Goal: Book appointment/travel/reservation

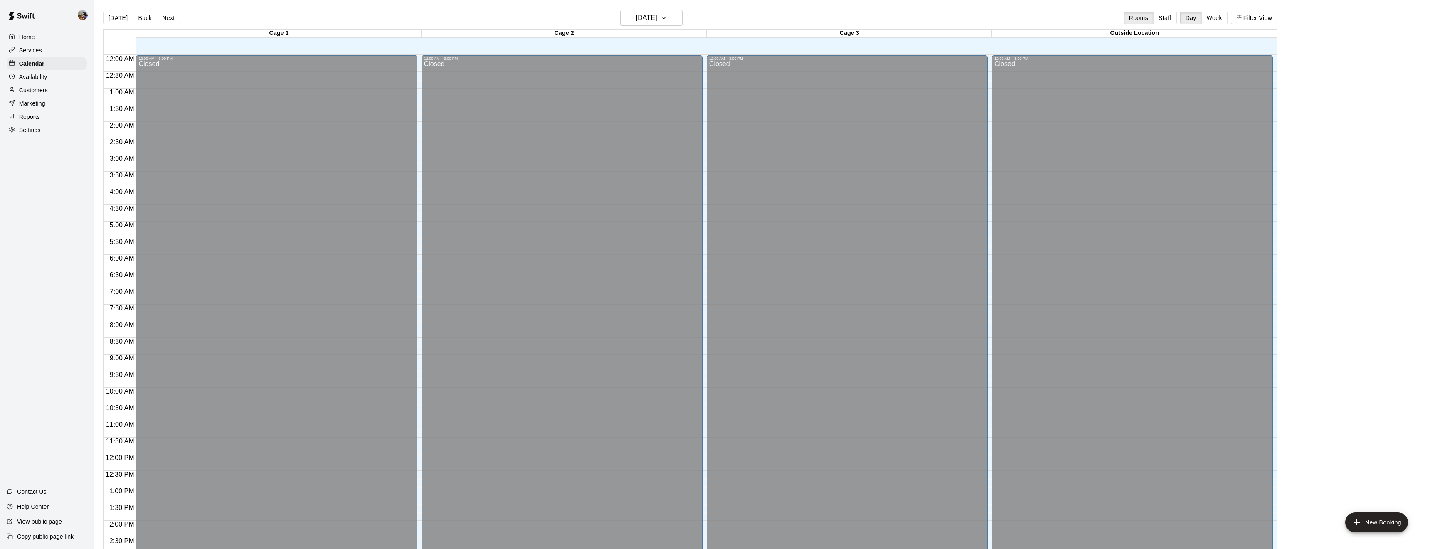
scroll to position [270, 0]
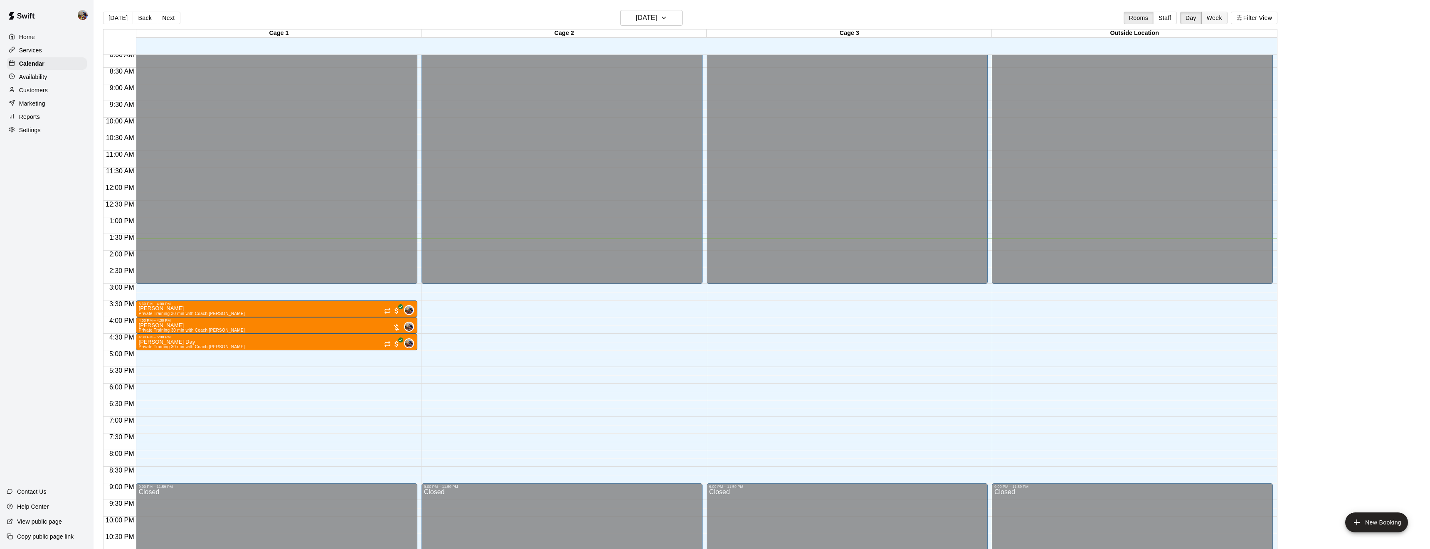
click at [1207, 15] on button "Week" at bounding box center [1214, 18] width 26 height 12
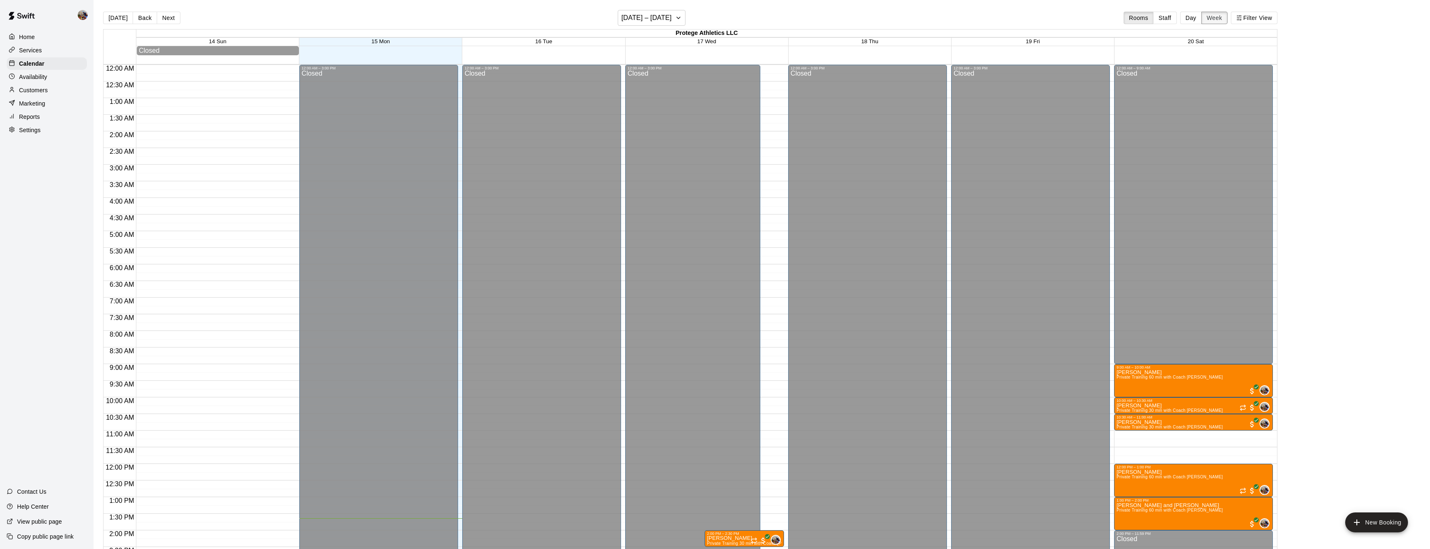
scroll to position [303, 0]
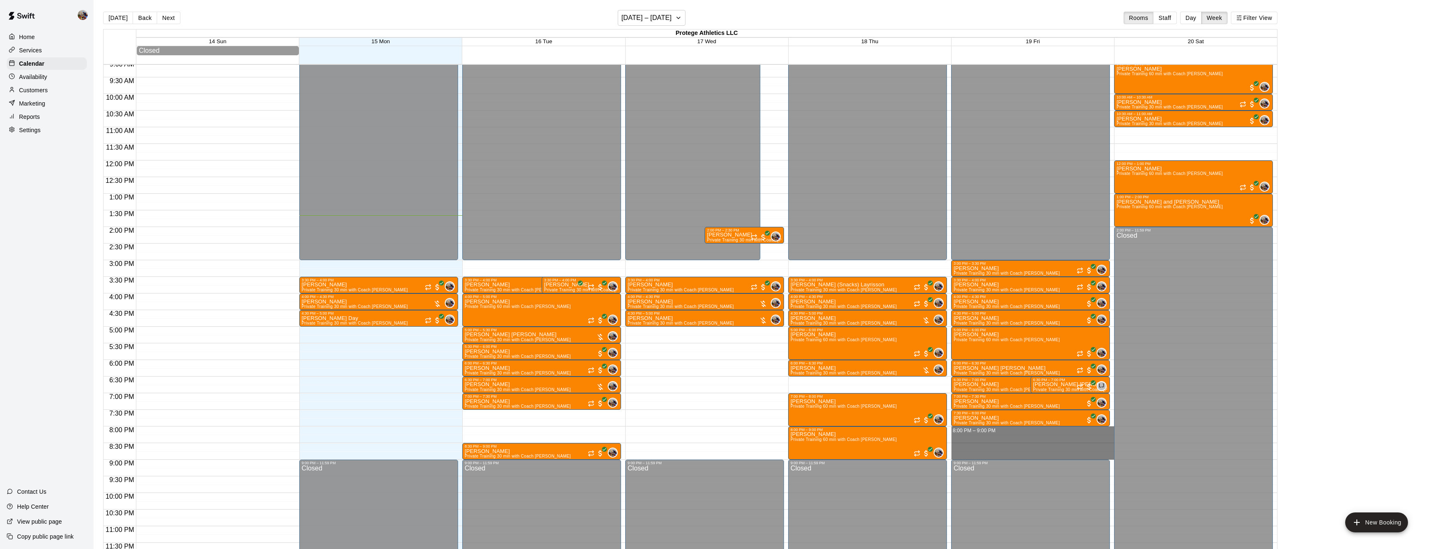
drag, startPoint x: 1051, startPoint y: 429, endPoint x: 1057, endPoint y: 456, distance: 28.0
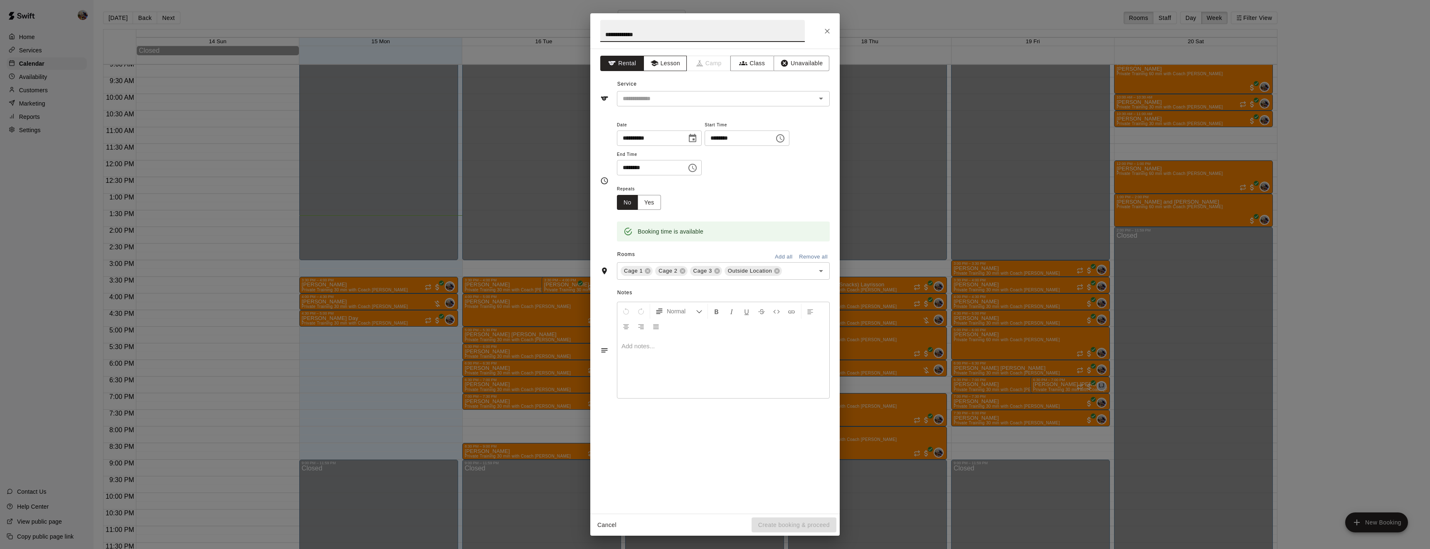
type input "**********"
click at [676, 67] on button "Lesson" at bounding box center [666, 63] width 44 height 15
click at [689, 96] on input "text" at bounding box center [710, 99] width 183 height 10
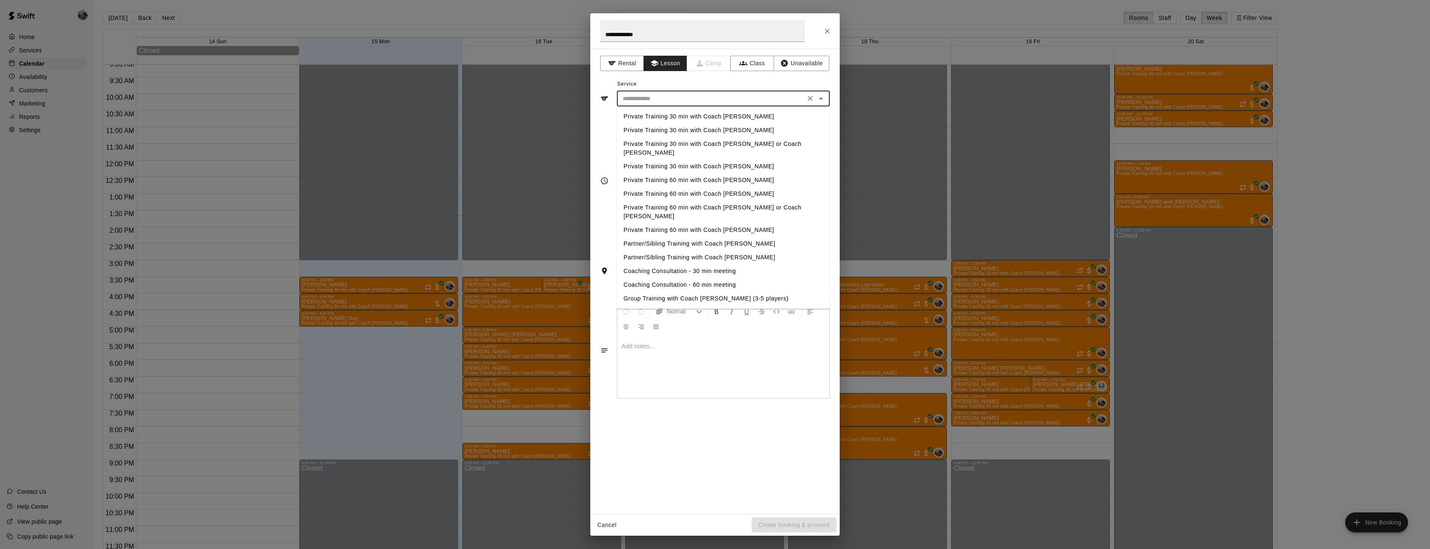
click at [705, 173] on li "Private Training 60 min with Coach [PERSON_NAME]" at bounding box center [723, 180] width 213 height 14
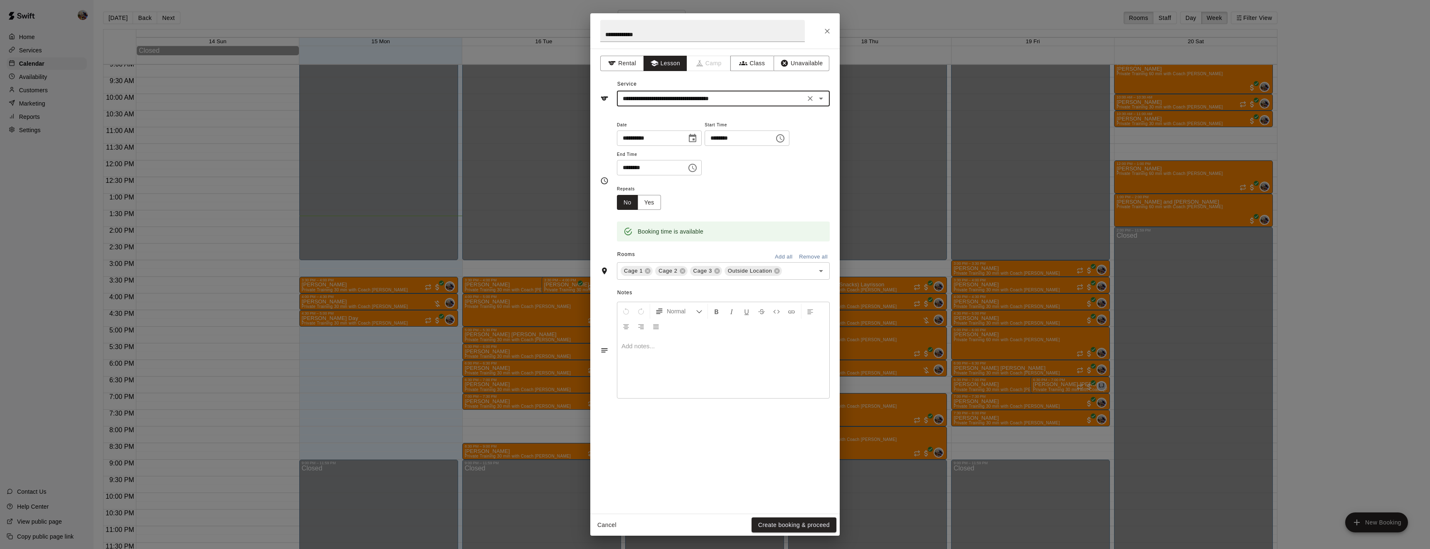
type input "**********"
click at [680, 274] on icon at bounding box center [682, 271] width 5 height 5
click at [705, 274] on icon at bounding box center [708, 271] width 7 height 7
click at [803, 522] on button "Create booking & proceed" at bounding box center [794, 525] width 85 height 15
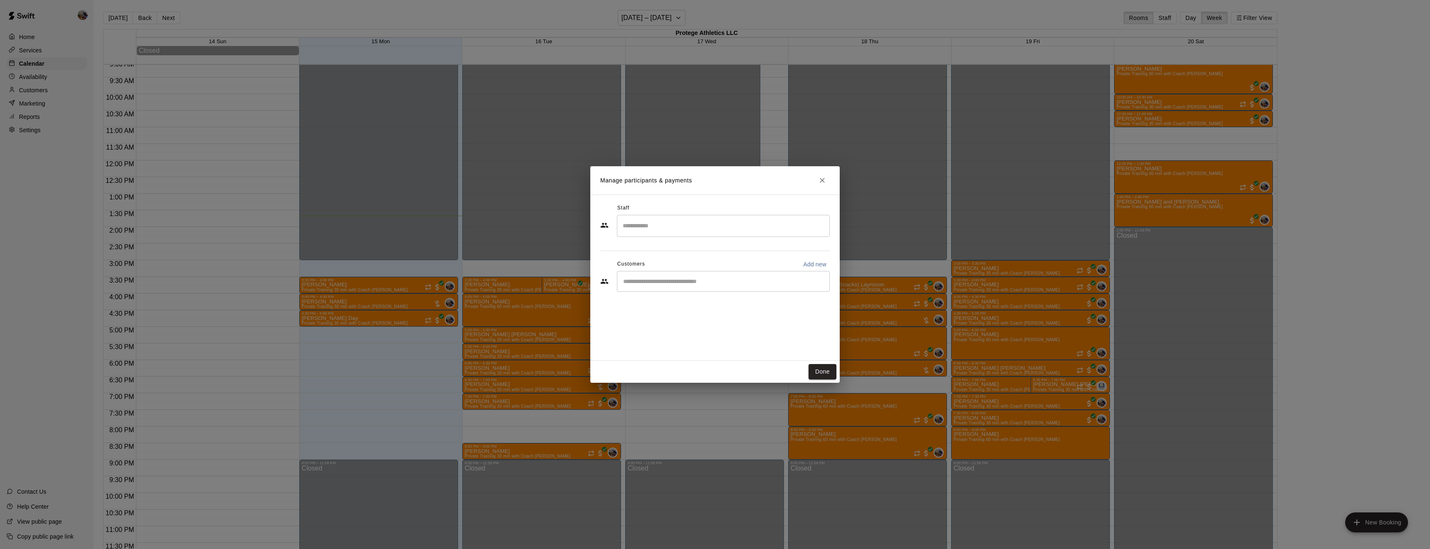
click at [651, 223] on input "Search staff" at bounding box center [723, 226] width 205 height 15
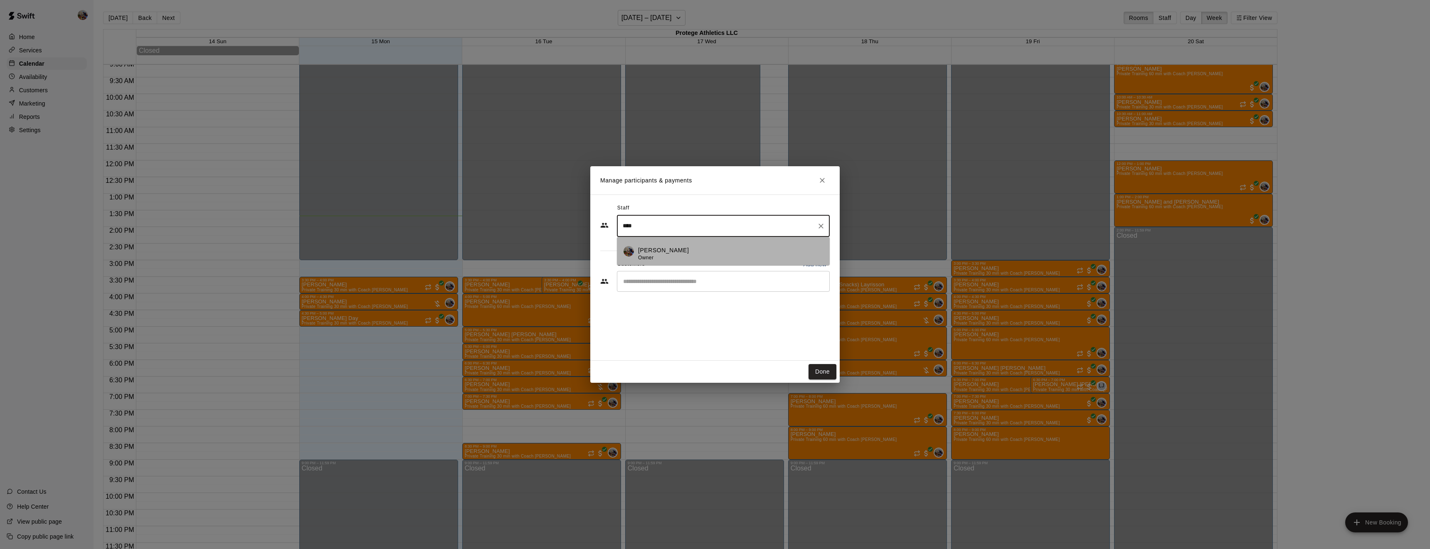
click at [658, 246] on p "Blaine Johnson" at bounding box center [663, 250] width 51 height 9
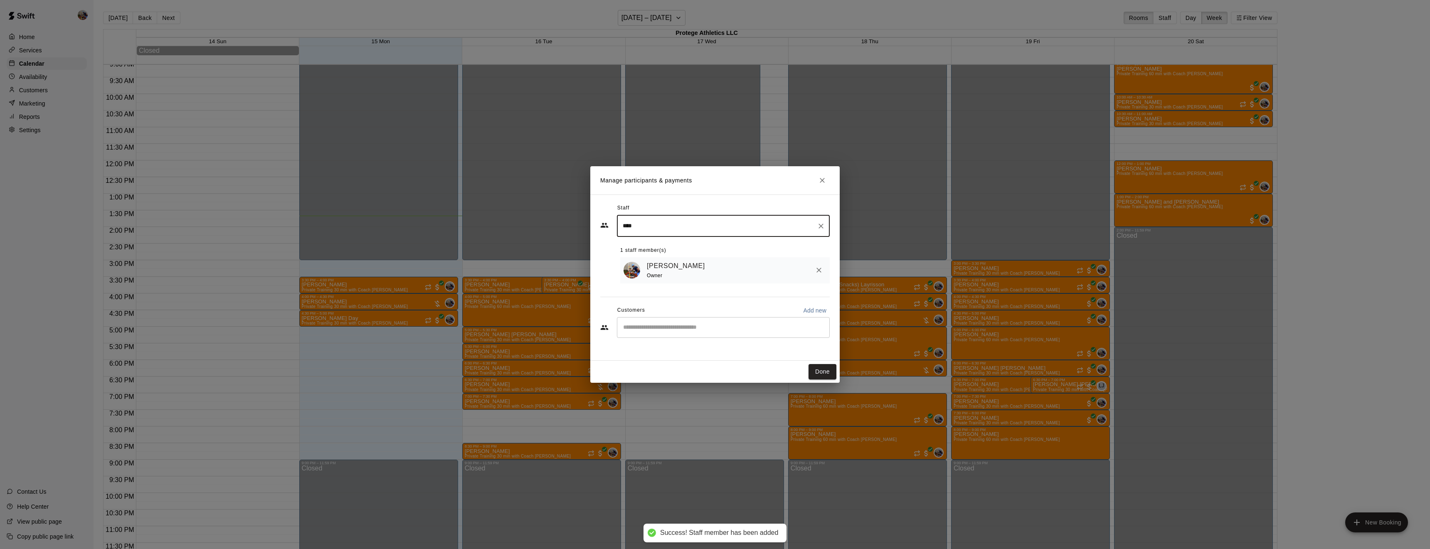
type input "****"
click at [670, 330] on input "Start typing to search customers..." at bounding box center [723, 327] width 205 height 8
type input "****"
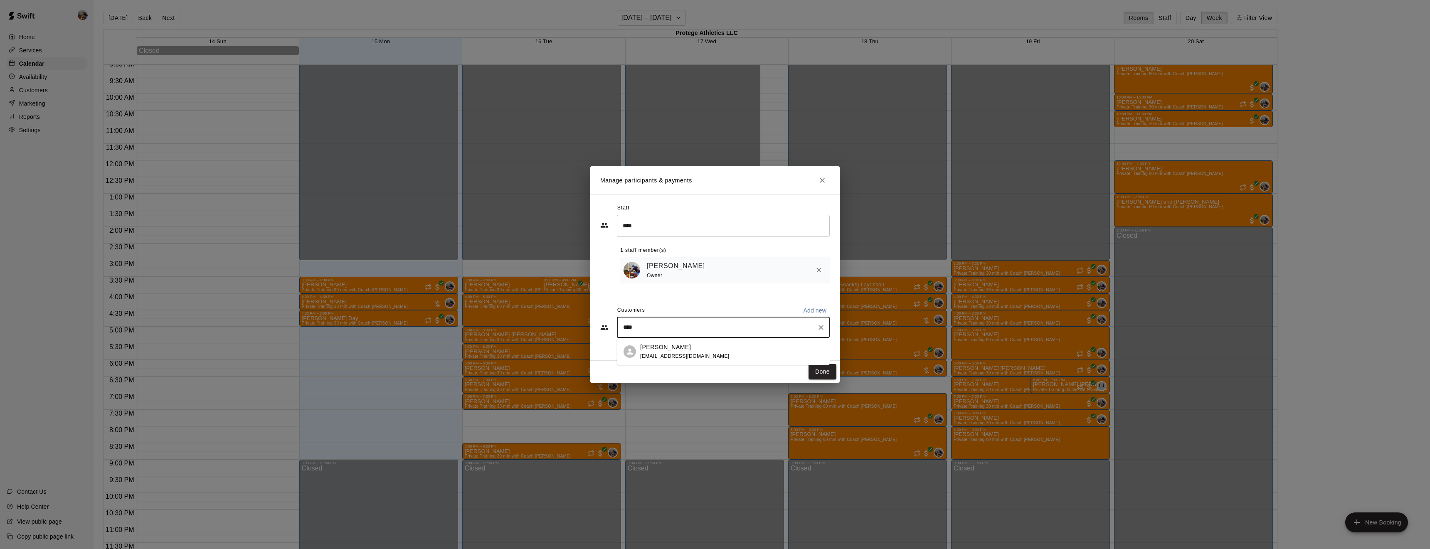
click at [673, 352] on div "Angel Ramirez igs1149@gmail.com" at bounding box center [684, 352] width 89 height 18
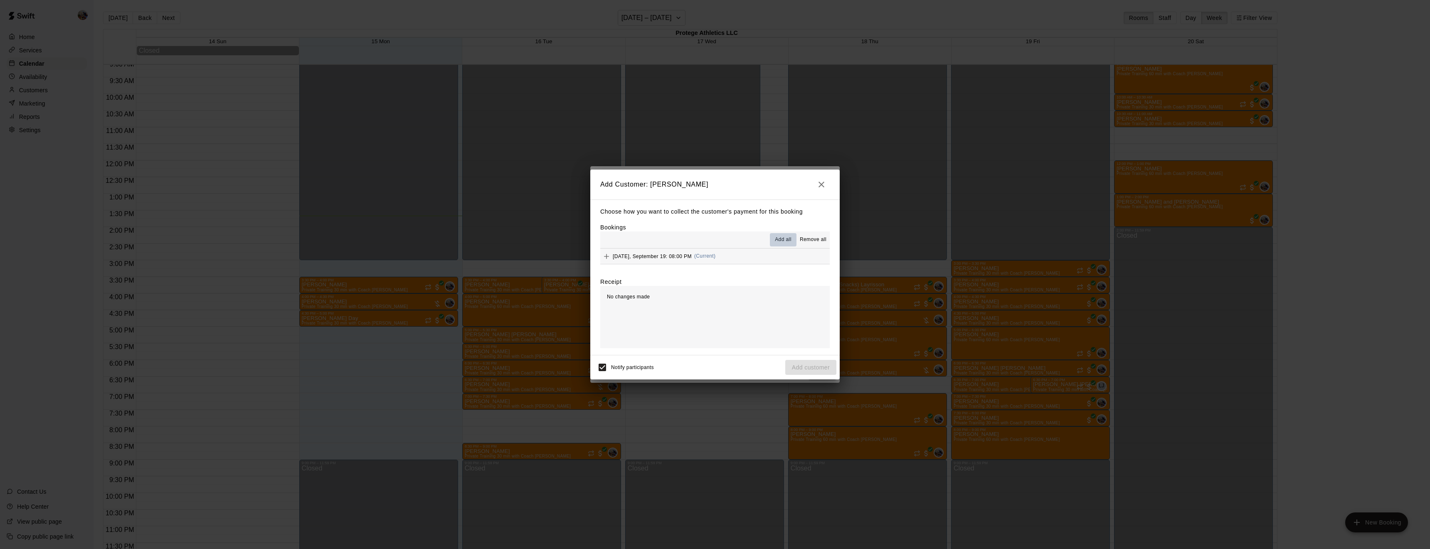
click at [785, 237] on span "Add all" at bounding box center [783, 240] width 17 height 8
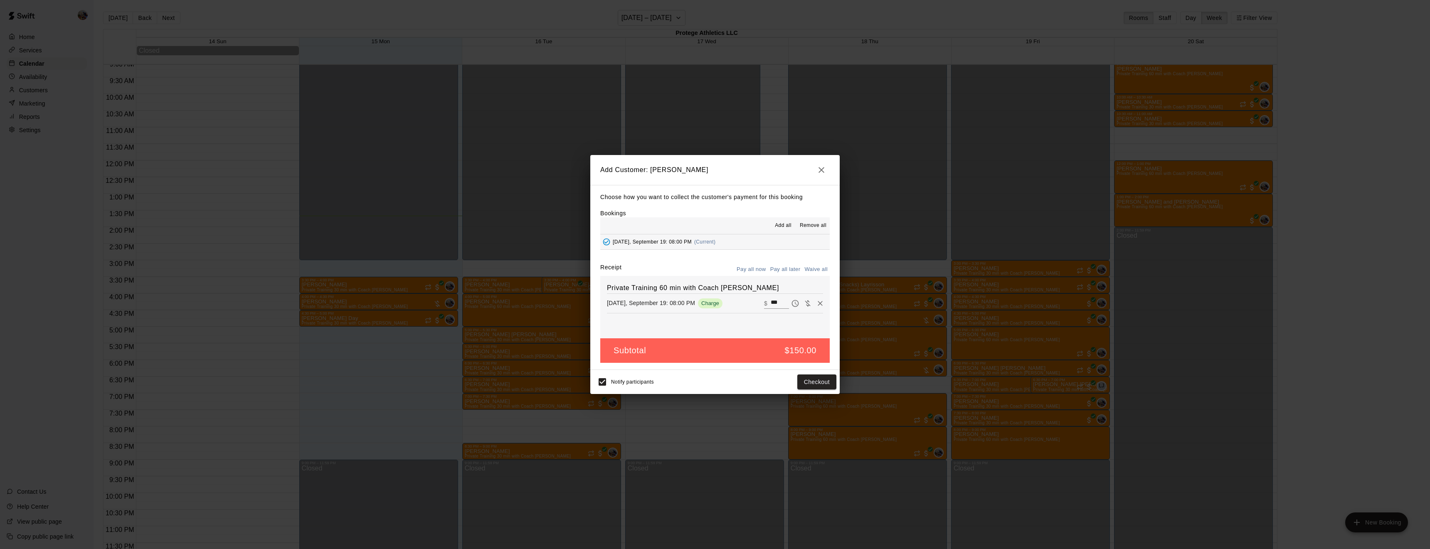
click at [820, 269] on button "Waive all" at bounding box center [815, 269] width 27 height 13
type input "*"
click at [812, 382] on button "Add customer" at bounding box center [810, 382] width 51 height 15
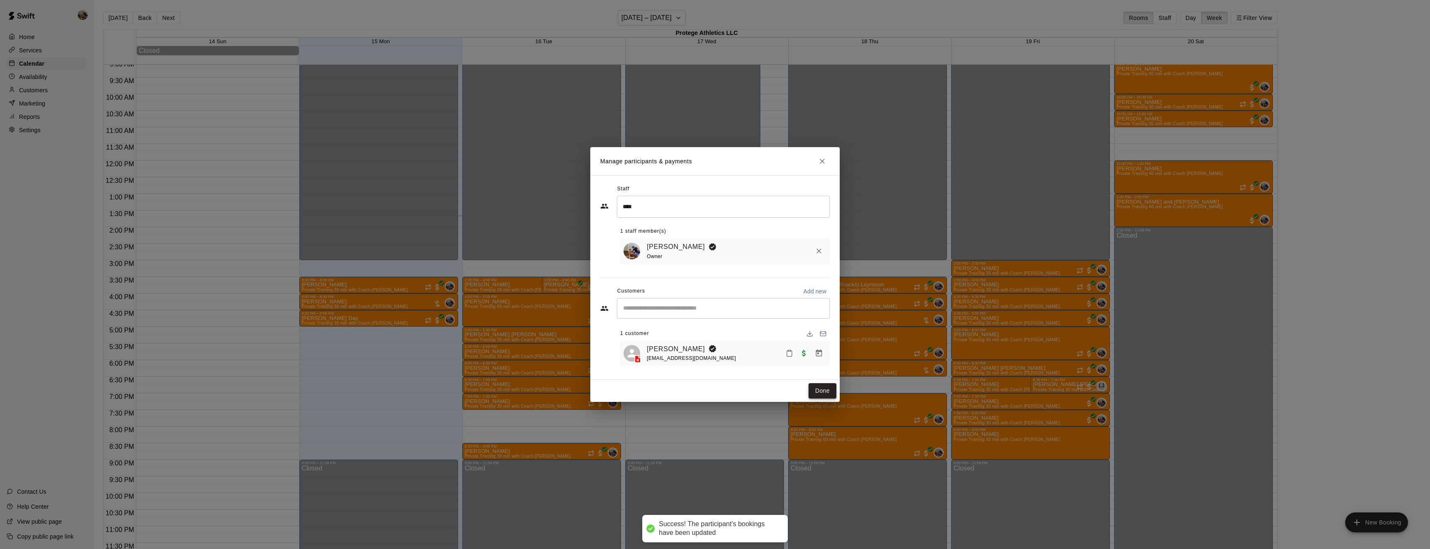
click at [827, 390] on button "Done" at bounding box center [823, 390] width 28 height 15
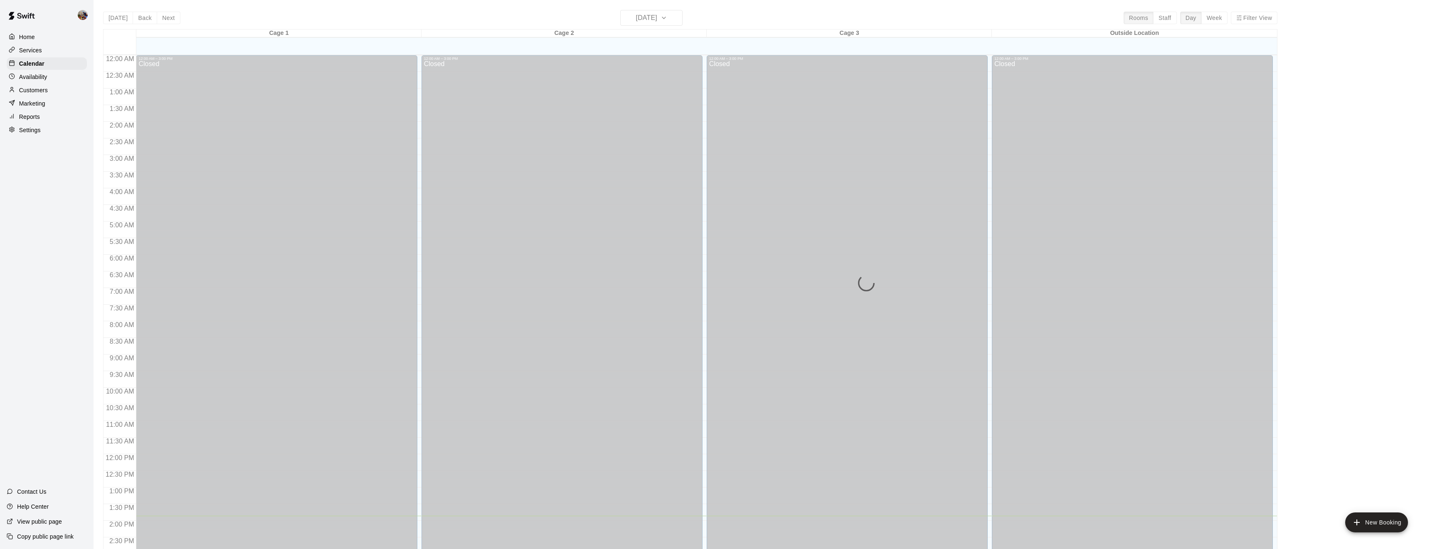
scroll to position [270, 0]
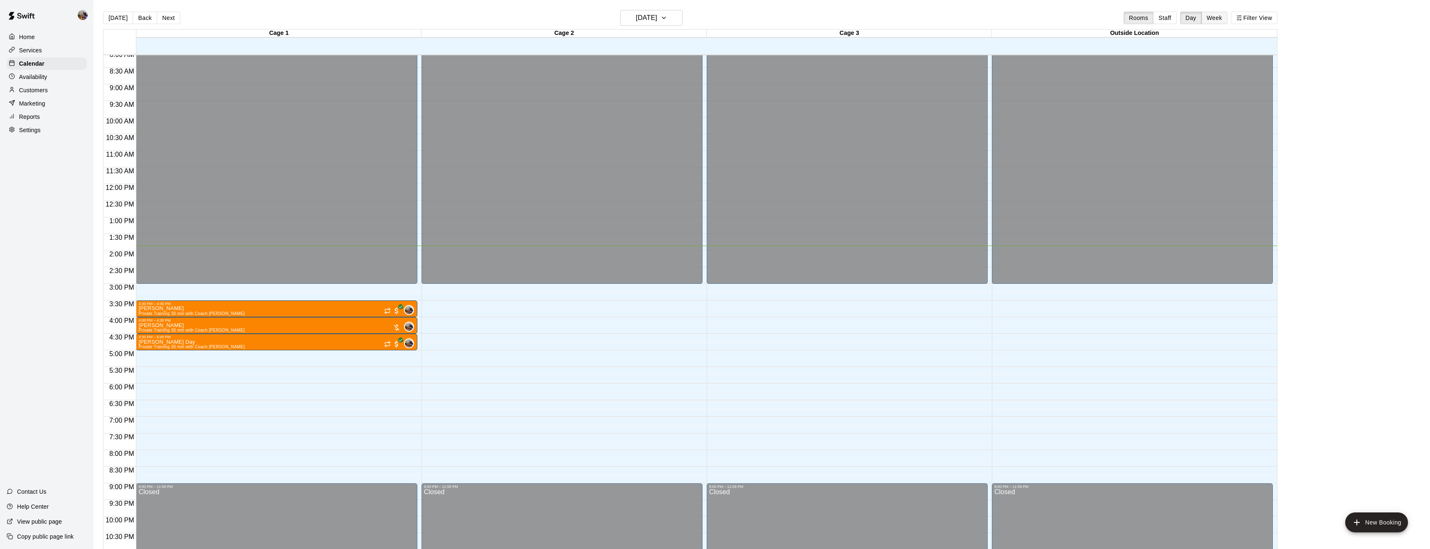
click at [1223, 17] on button "Week" at bounding box center [1214, 18] width 26 height 12
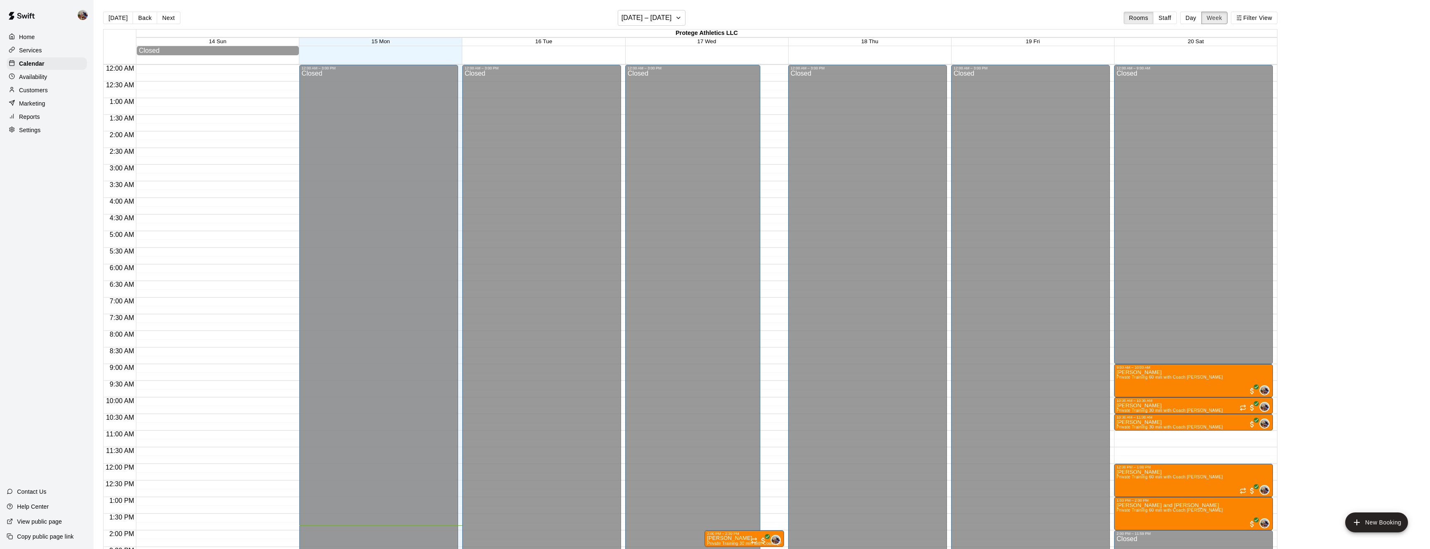
scroll to position [303, 0]
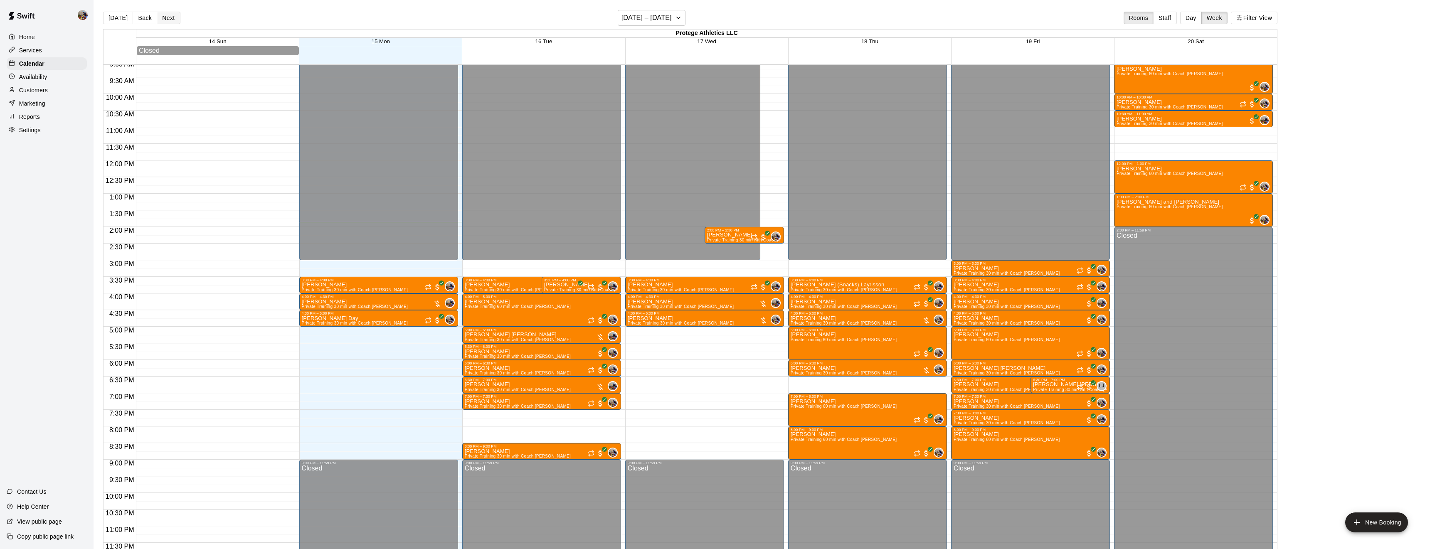
click at [169, 18] on button "Next" at bounding box center [168, 18] width 23 height 12
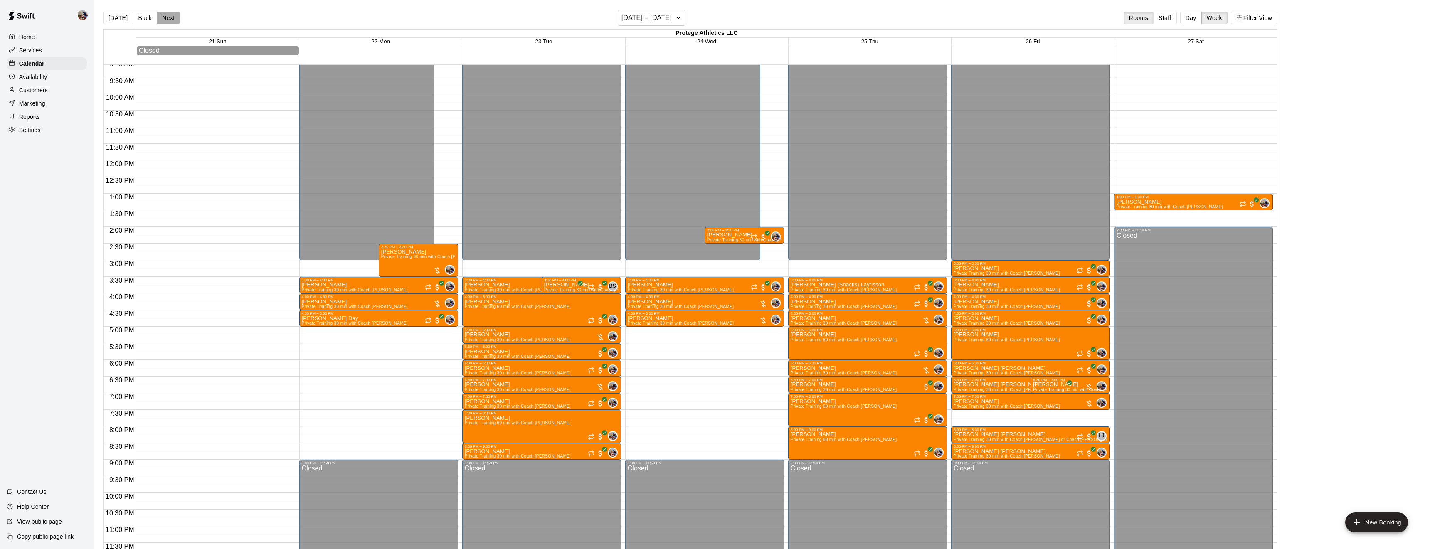
click at [168, 18] on button "Next" at bounding box center [168, 18] width 23 height 12
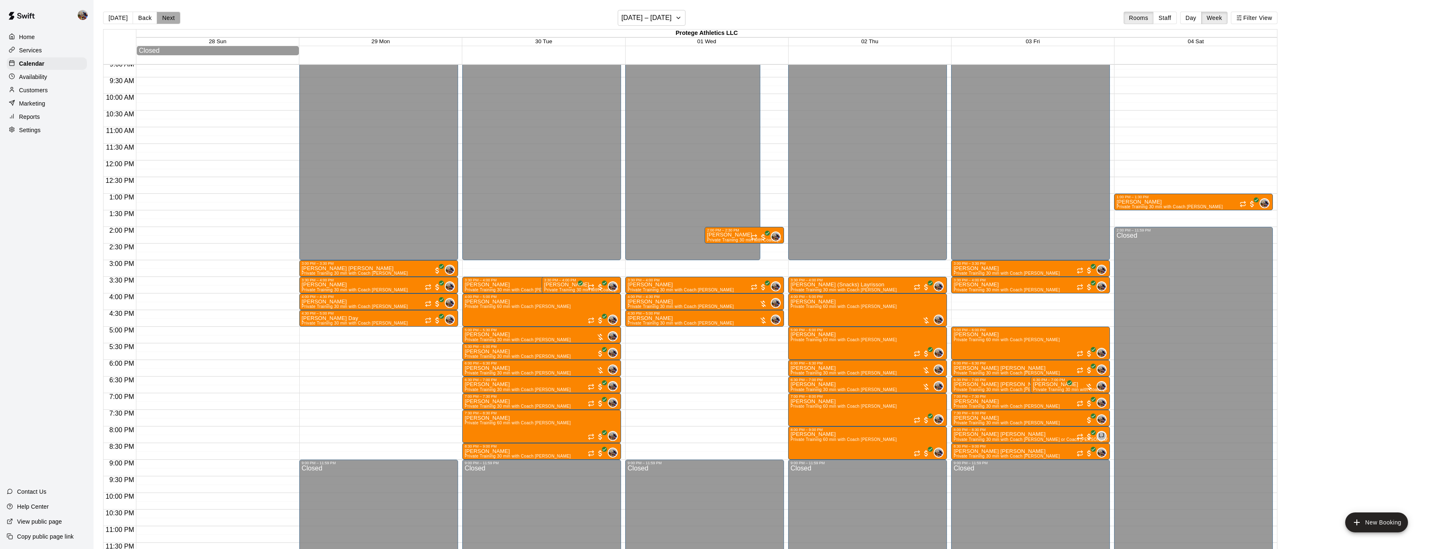
click at [168, 18] on button "Next" at bounding box center [168, 18] width 23 height 12
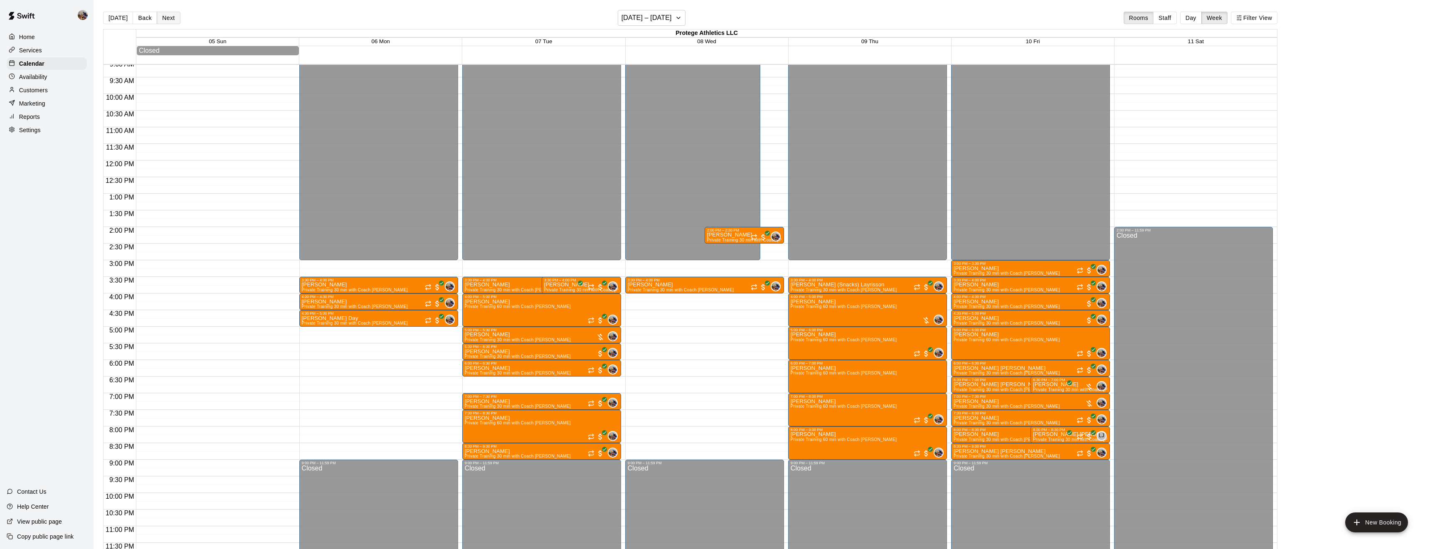
click at [168, 18] on button "Next" at bounding box center [168, 18] width 23 height 12
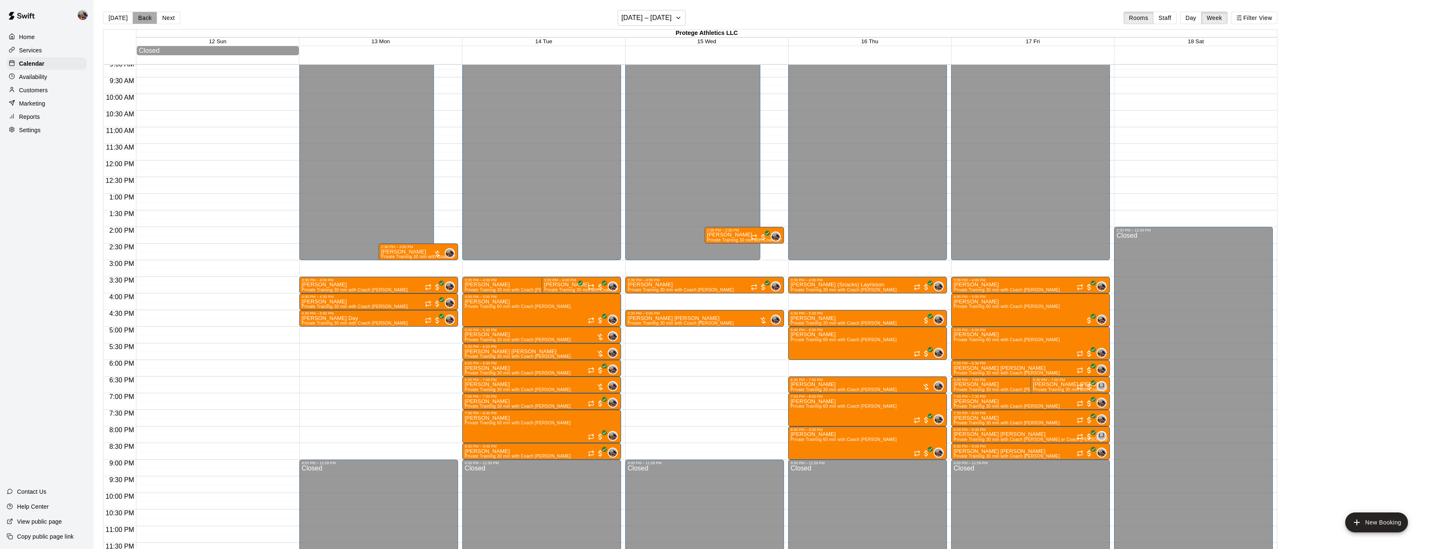
click at [144, 19] on button "Back" at bounding box center [145, 18] width 25 height 12
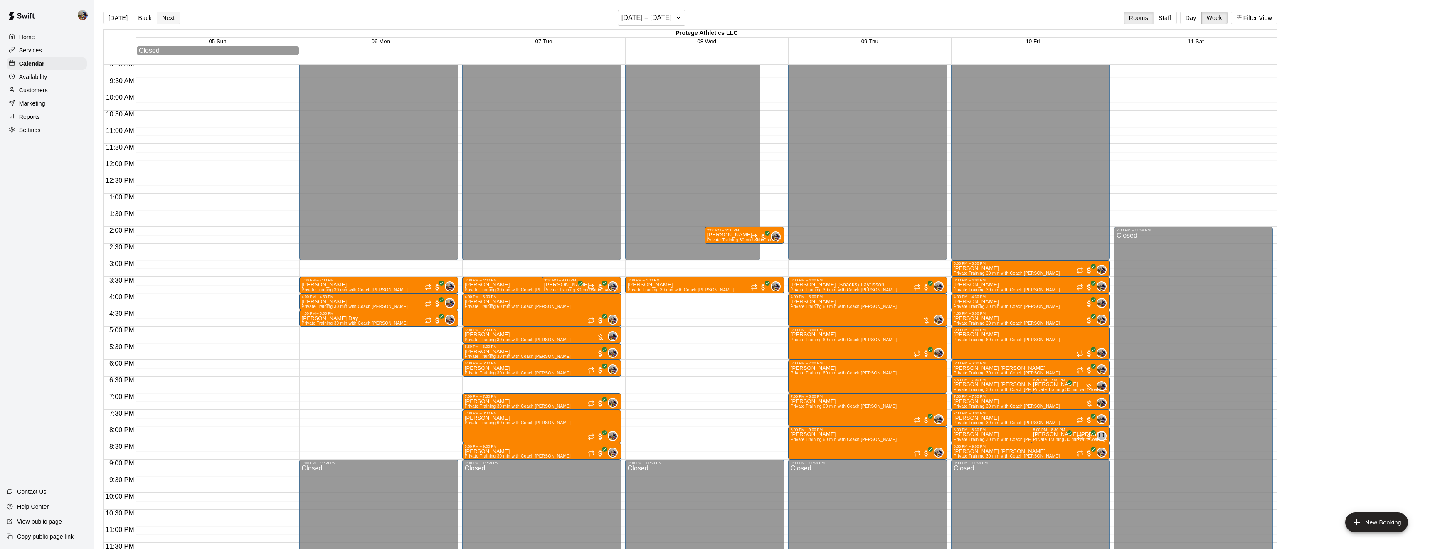
click at [169, 20] on button "Next" at bounding box center [168, 18] width 23 height 12
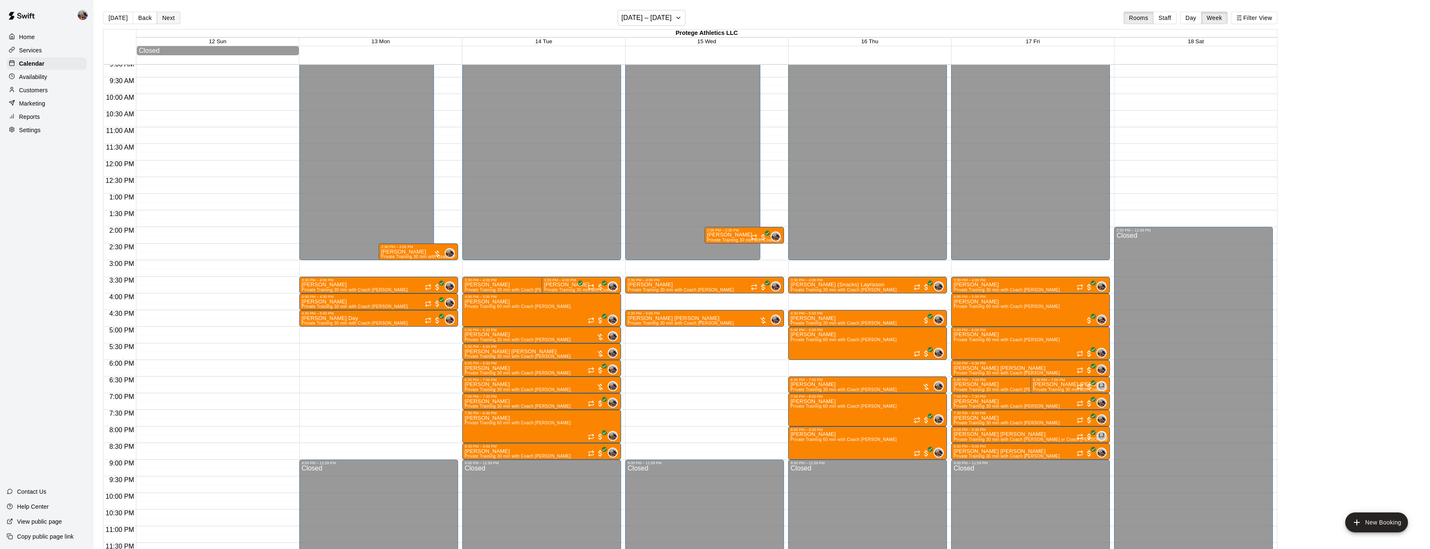
click at [169, 20] on button "Next" at bounding box center [168, 18] width 23 height 12
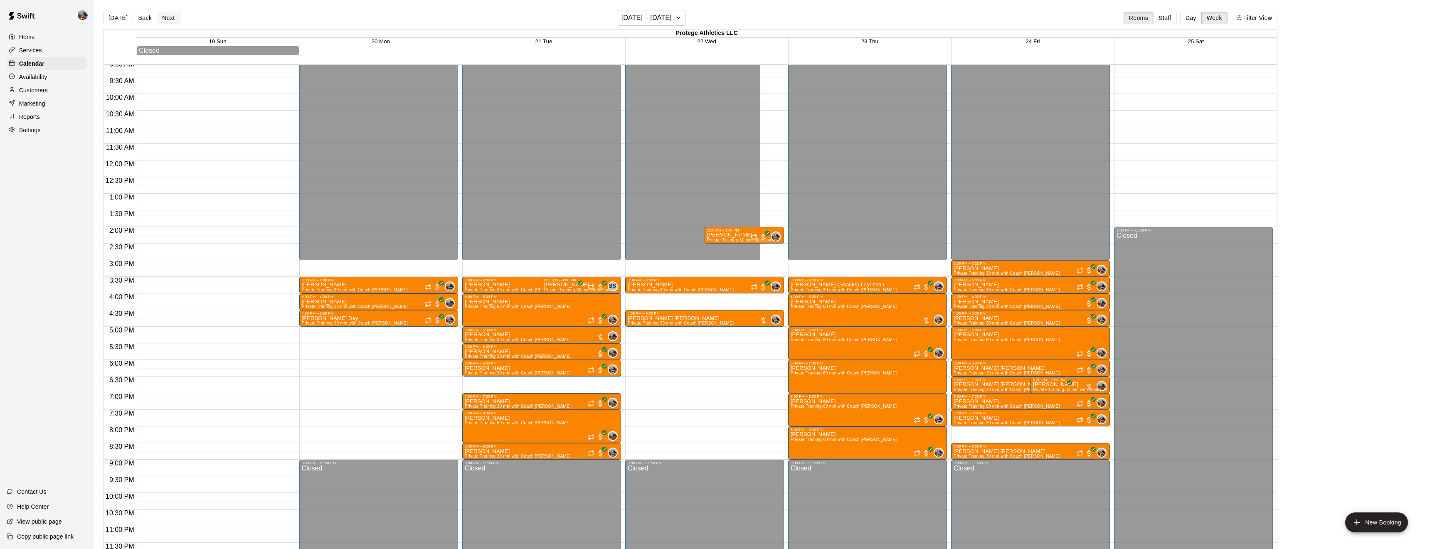
click at [169, 20] on button "Next" at bounding box center [168, 18] width 23 height 12
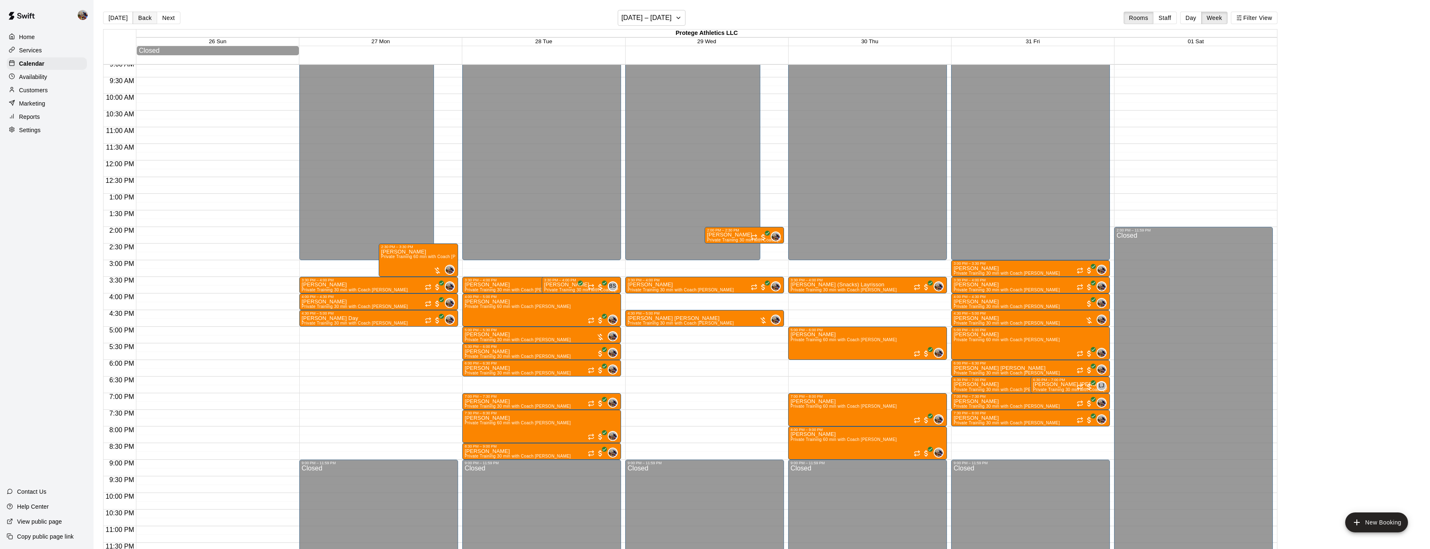
click at [140, 20] on button "Back" at bounding box center [145, 18] width 25 height 12
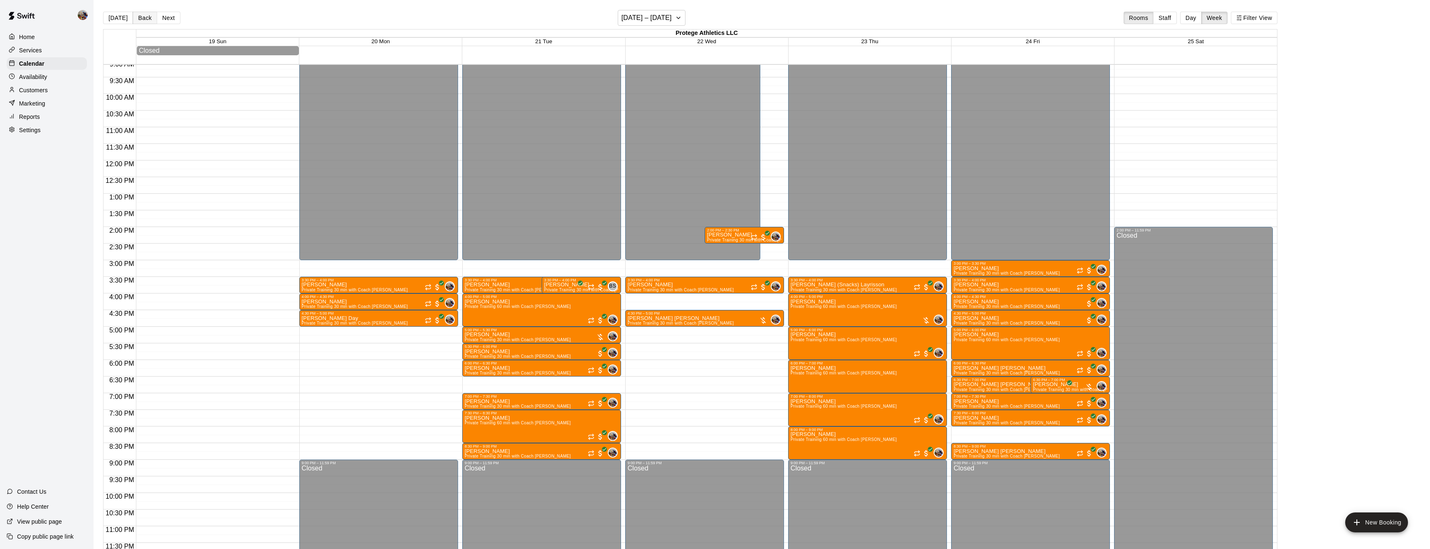
click at [140, 20] on button "Back" at bounding box center [145, 18] width 25 height 12
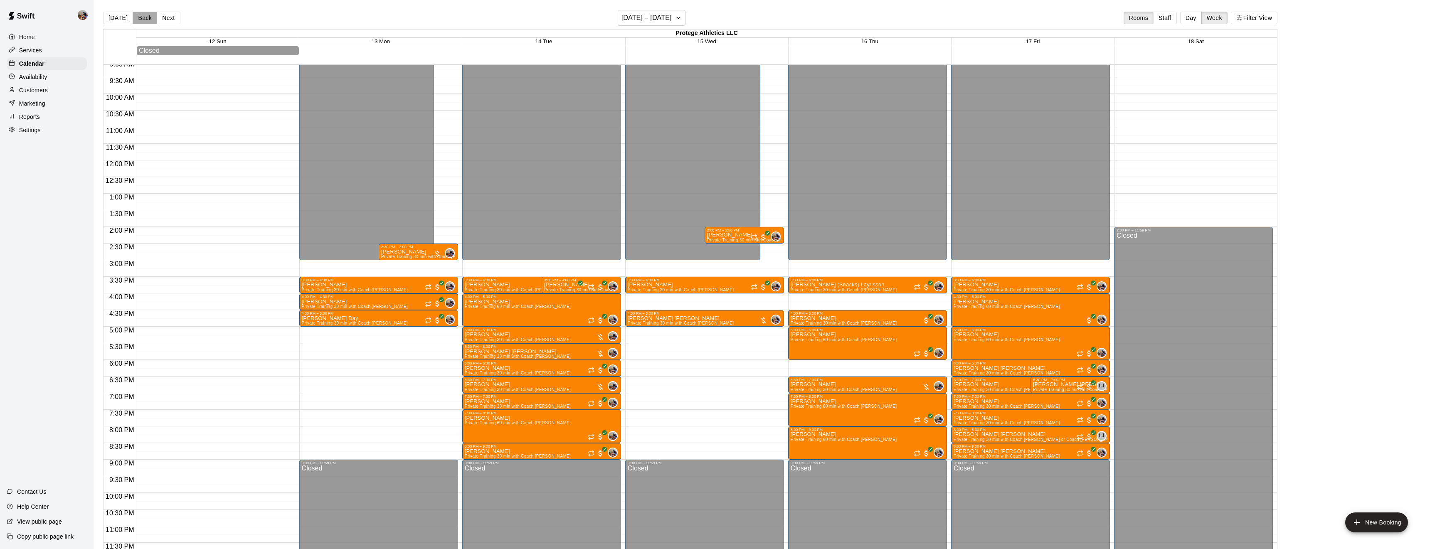
click at [140, 20] on button "Back" at bounding box center [145, 18] width 25 height 12
